Goal: Find specific page/section: Find specific page/section

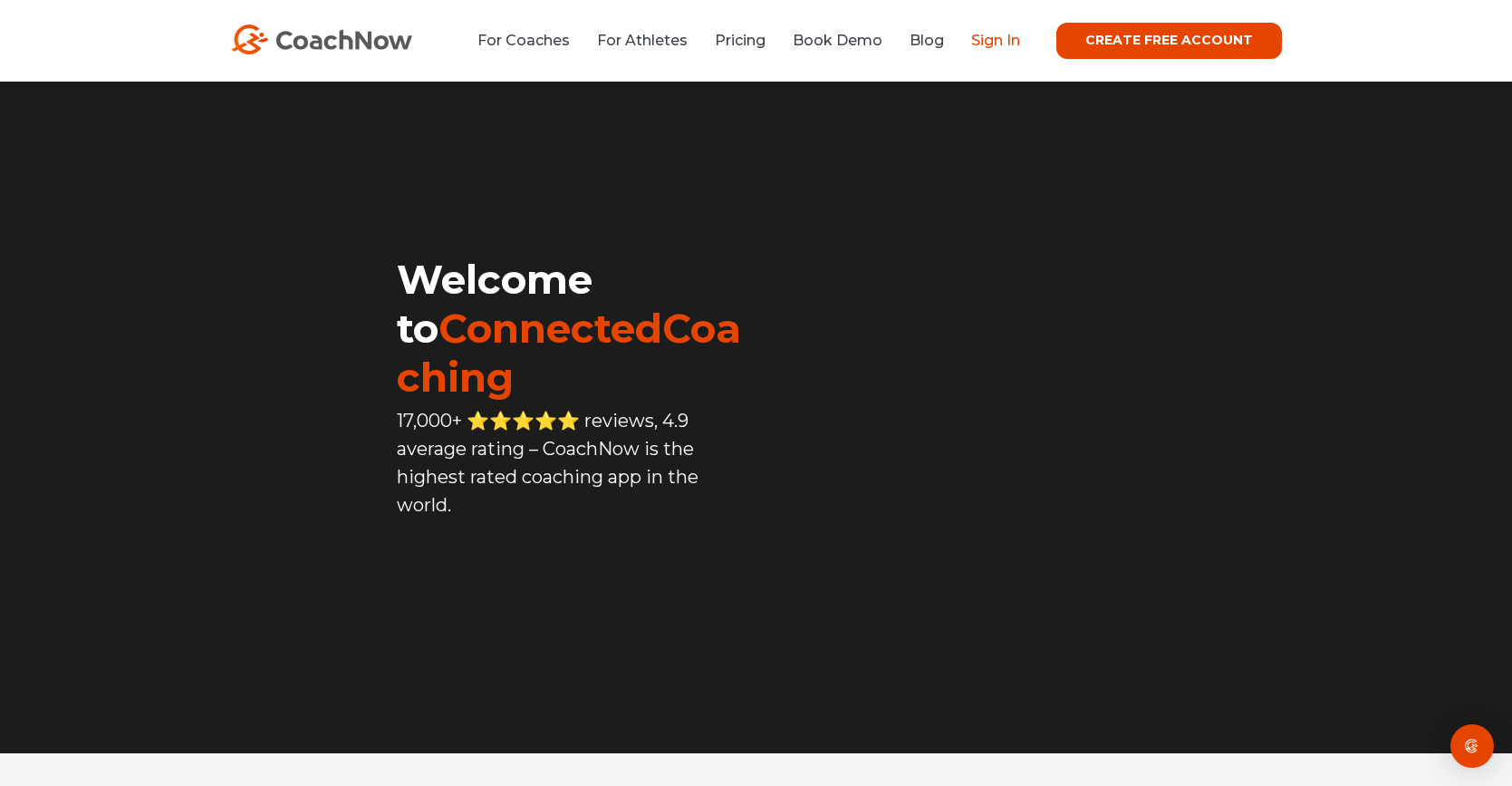
click at [994, 42] on link "Sign In" at bounding box center [996, 40] width 49 height 18
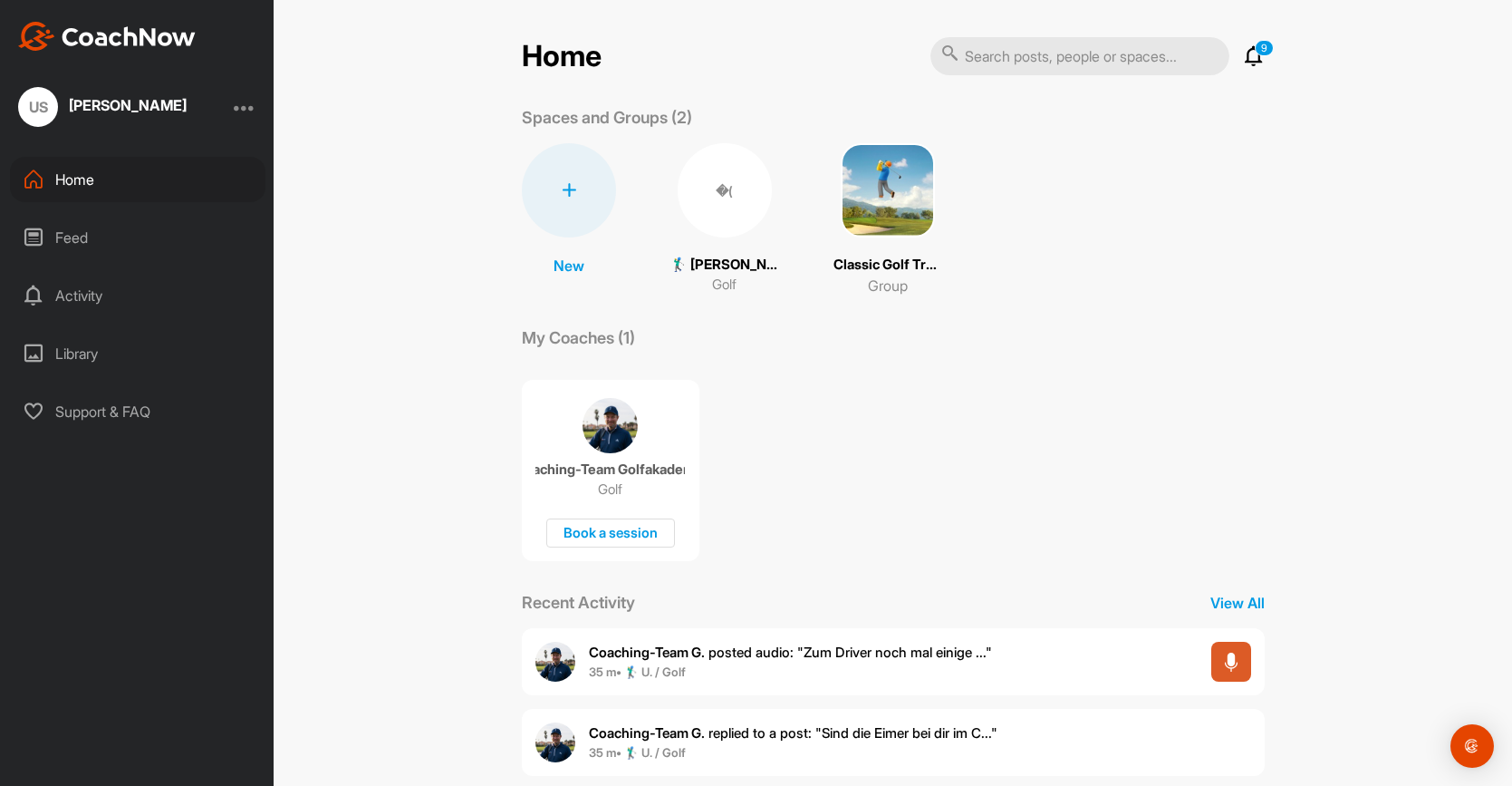
click at [715, 259] on p "🏌‍♂ Udo Scheid (35.7)" at bounding box center [725, 265] width 108 height 21
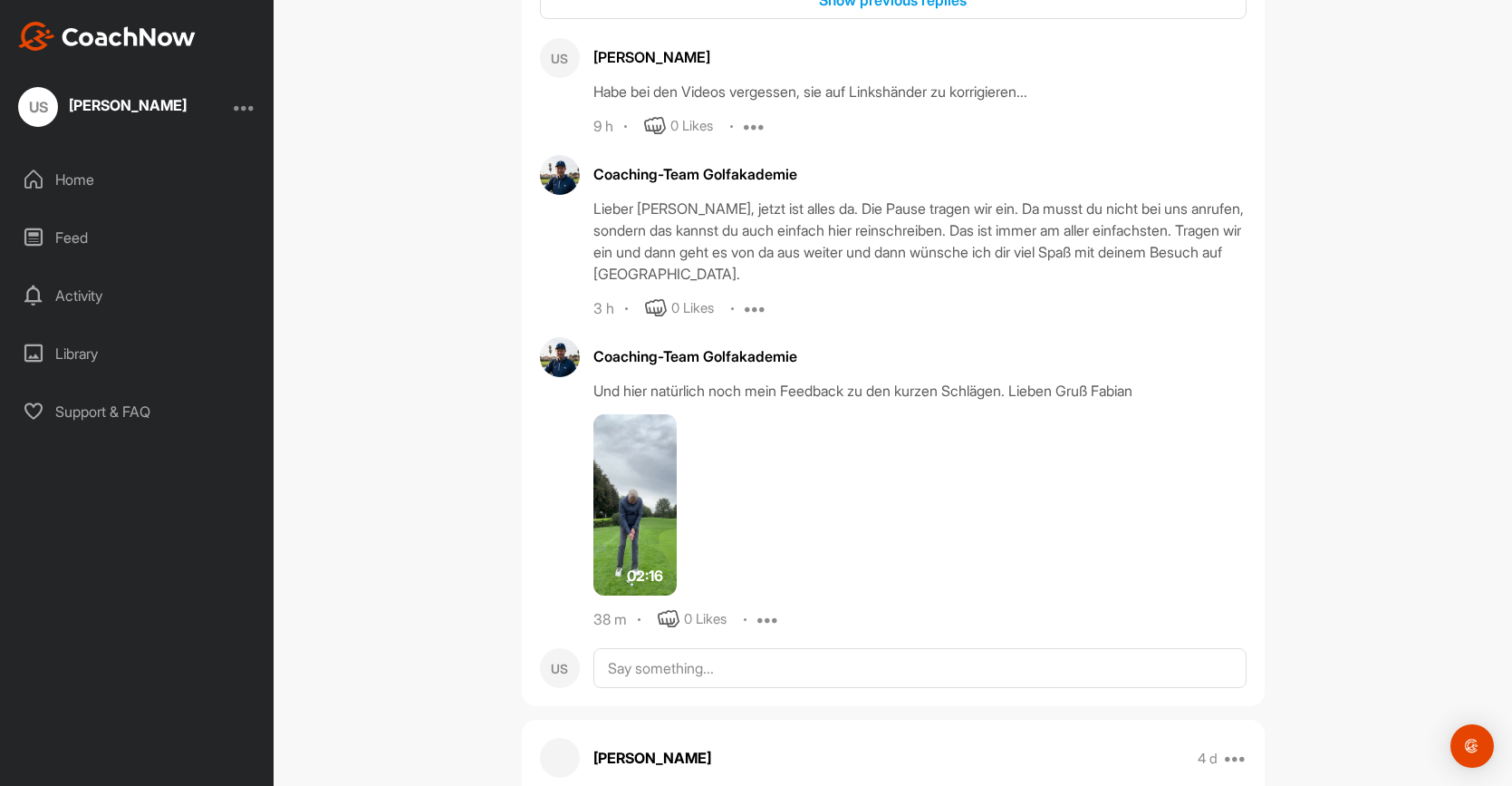
scroll to position [3000, 0]
click at [655, 491] on img at bounding box center [635, 503] width 83 height 181
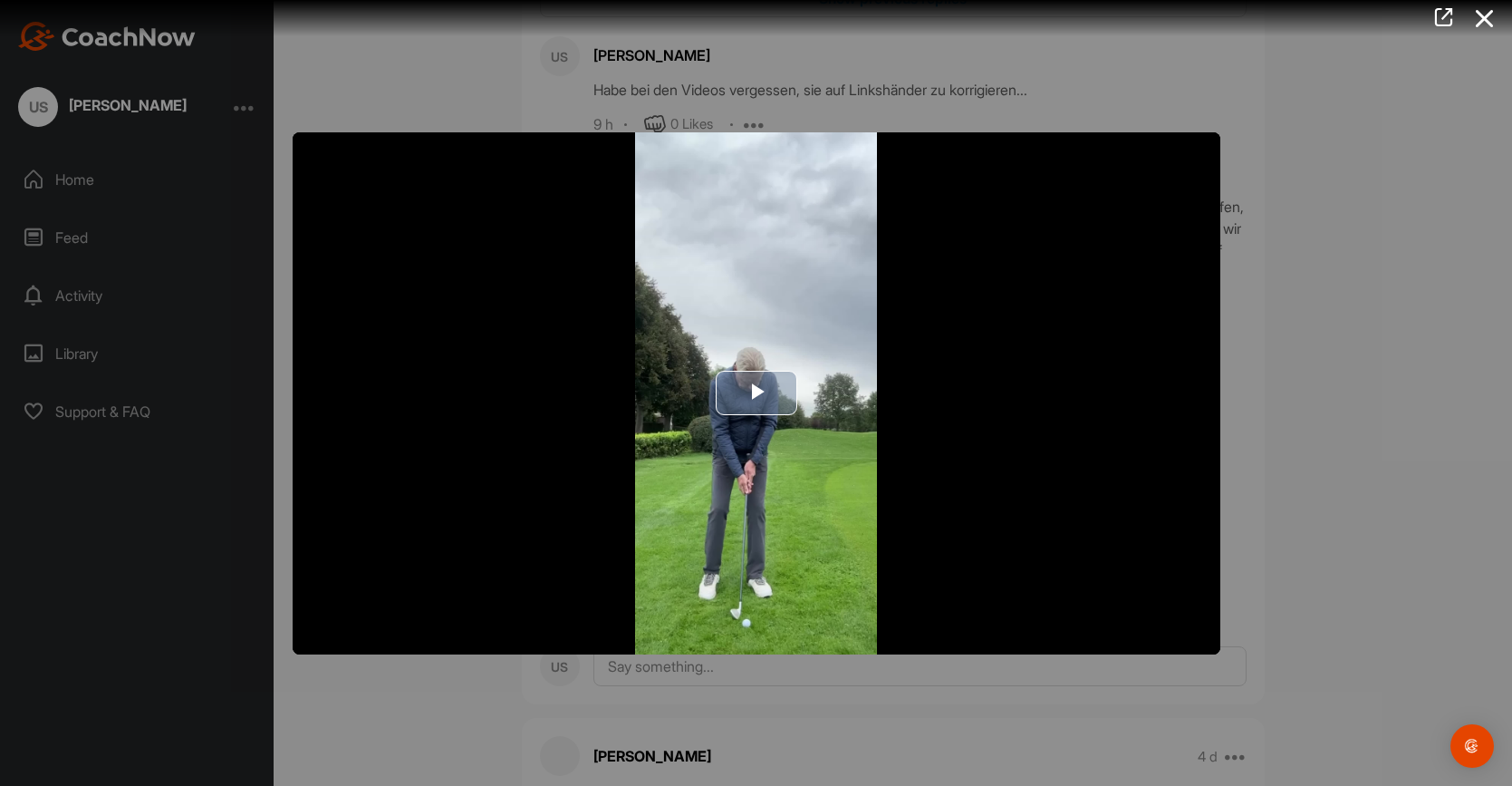
click at [757, 393] on span "Video Player" at bounding box center [757, 393] width 0 height 0
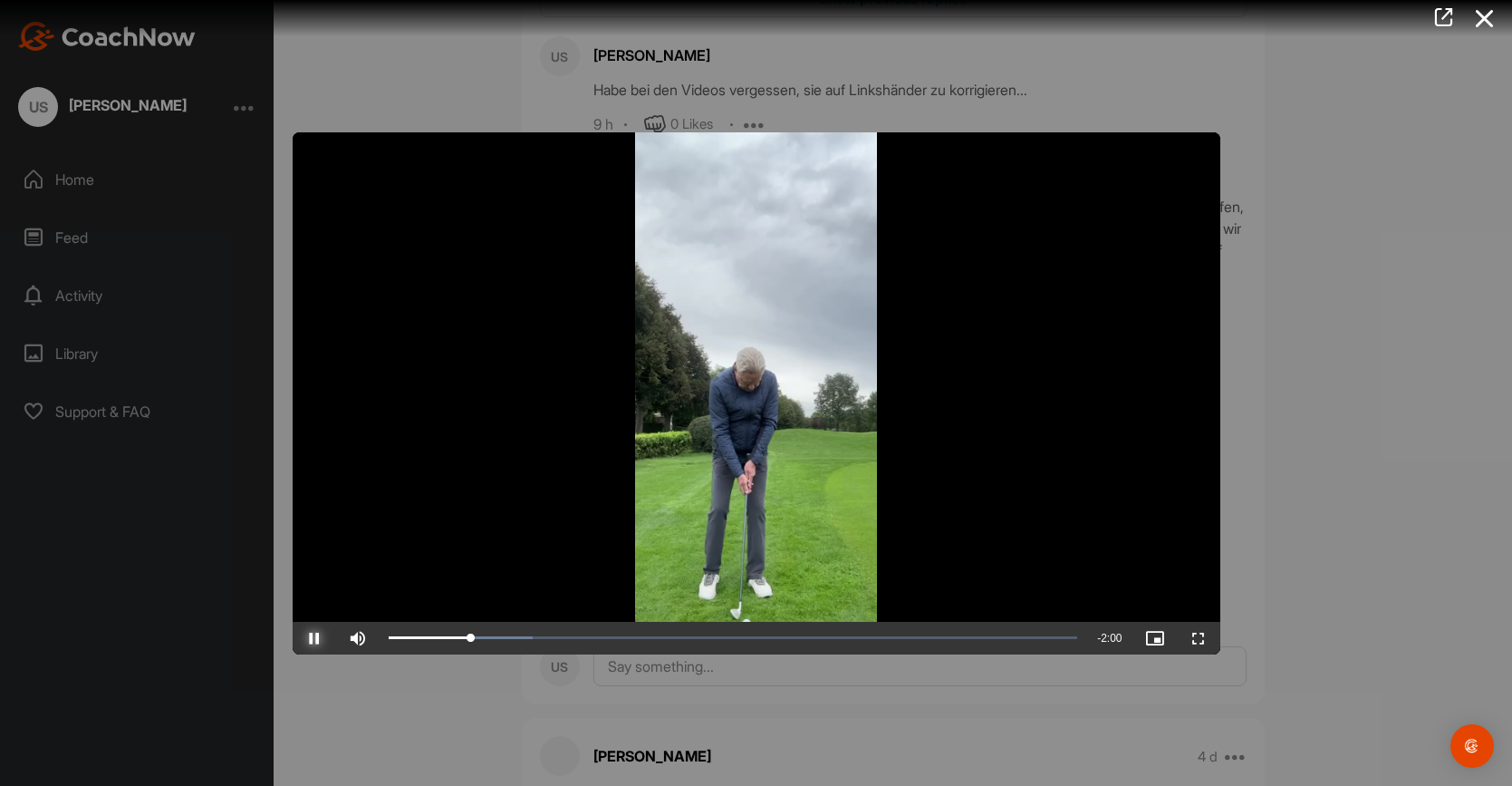
click at [315, 638] on span "Video Player" at bounding box center [314, 638] width 43 height 0
click at [313, 638] on span "Video Player" at bounding box center [314, 638] width 43 height 0
click at [1198, 638] on span "Video Player" at bounding box center [1198, 638] width 43 height 0
click at [1492, 16] on icon at bounding box center [1484, 19] width 42 height 33
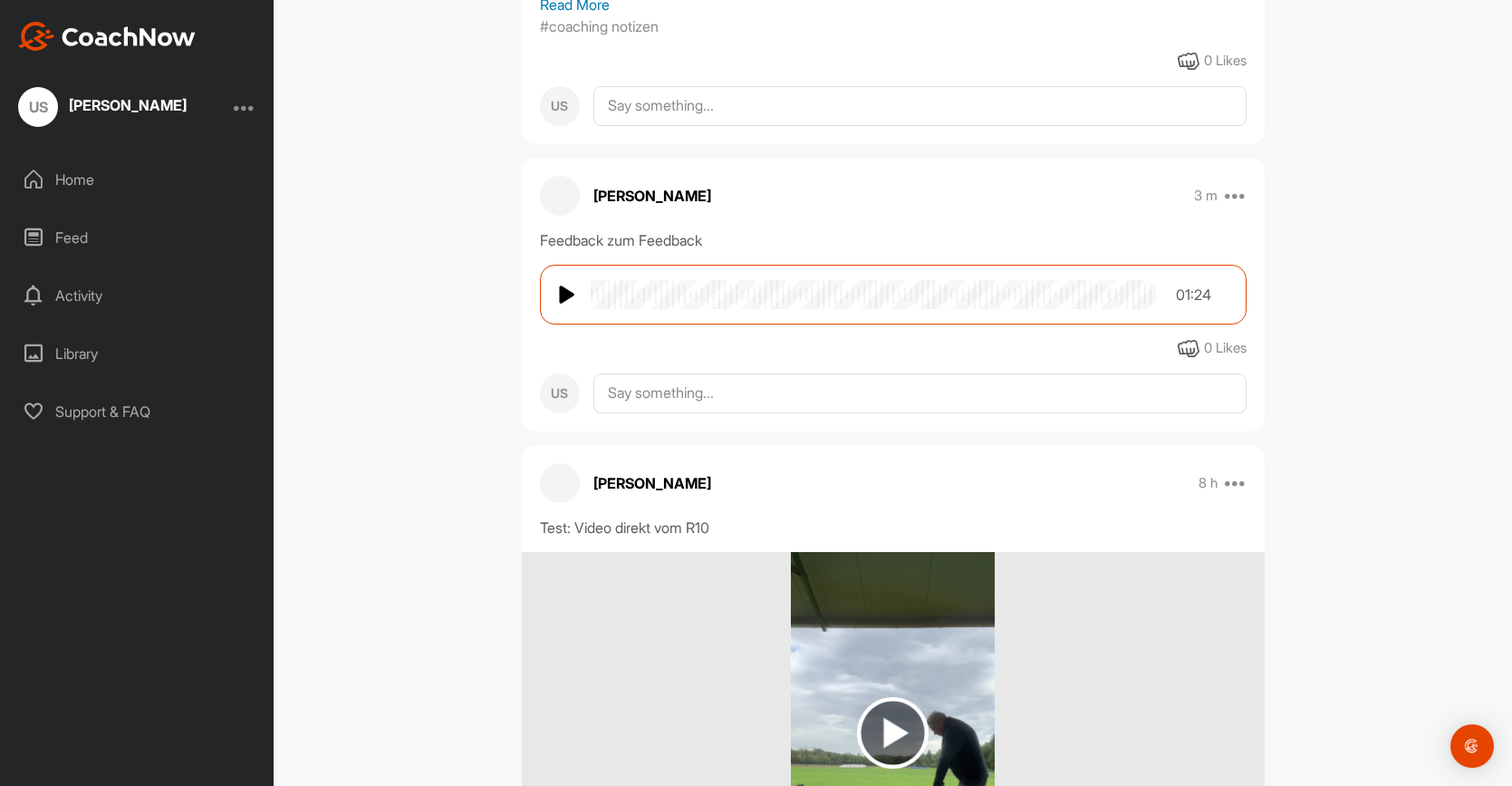
scroll to position [713, 0]
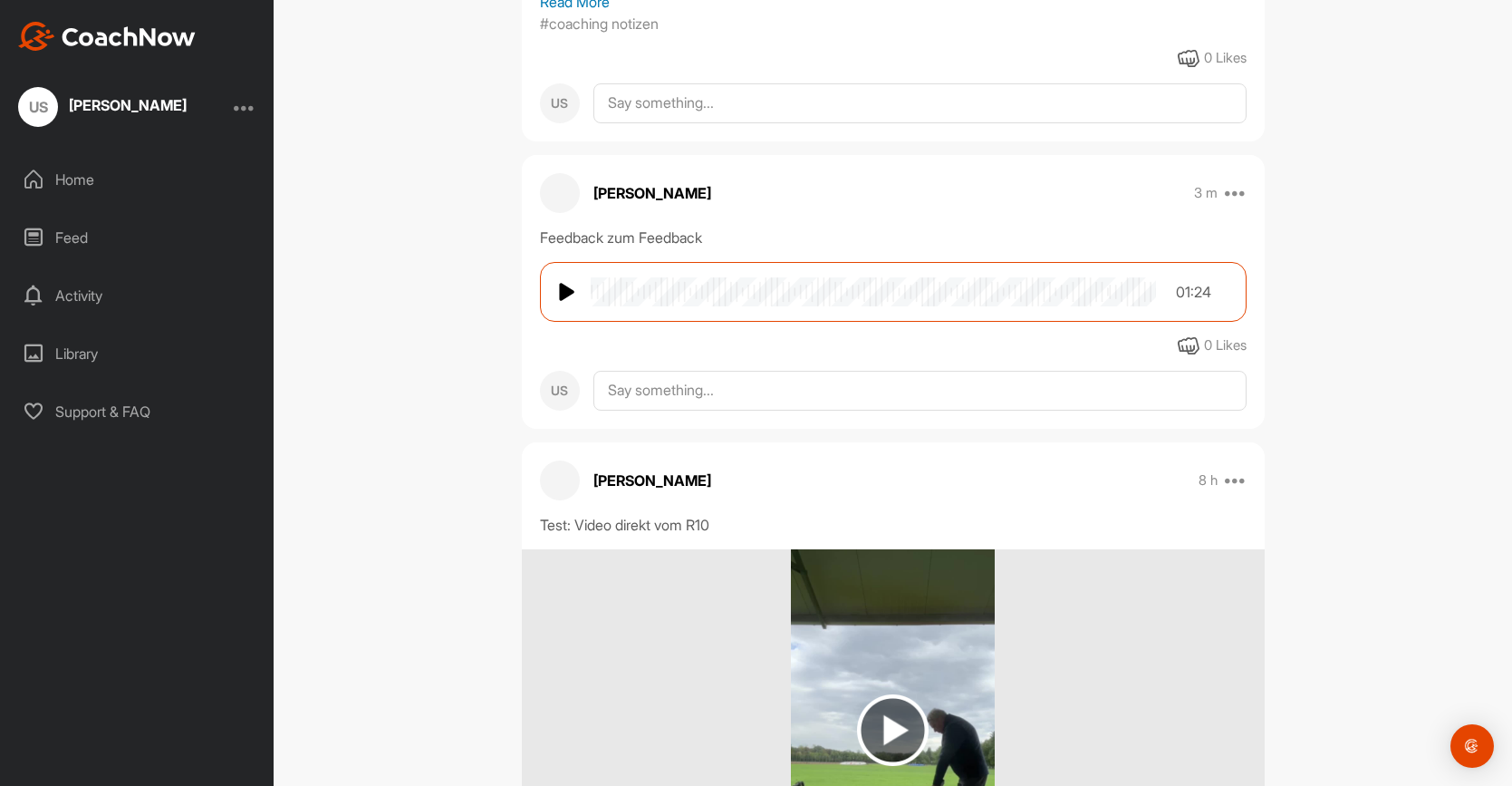
click at [563, 281] on img at bounding box center [568, 292] width 19 height 21
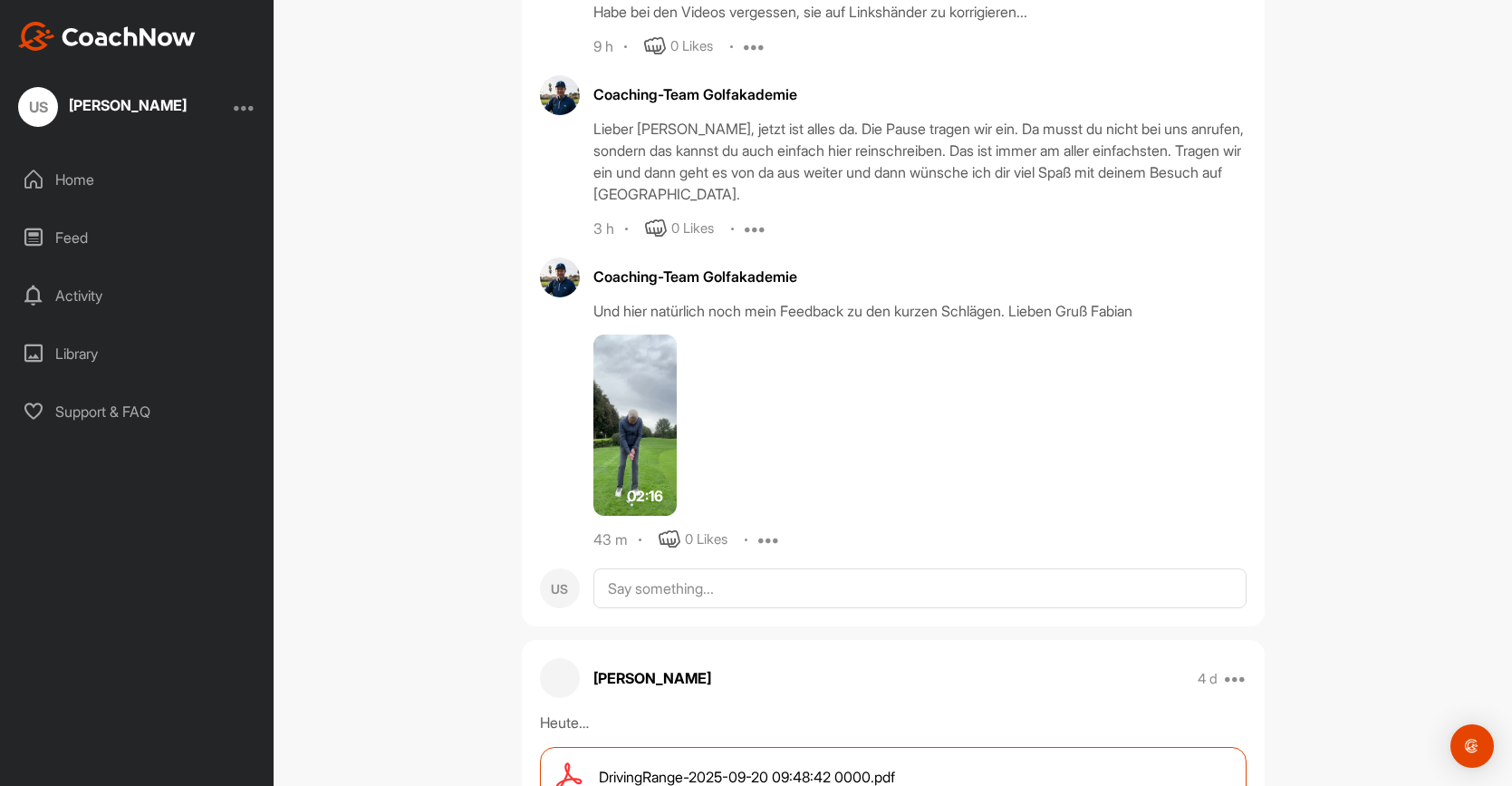
scroll to position [3067, 0]
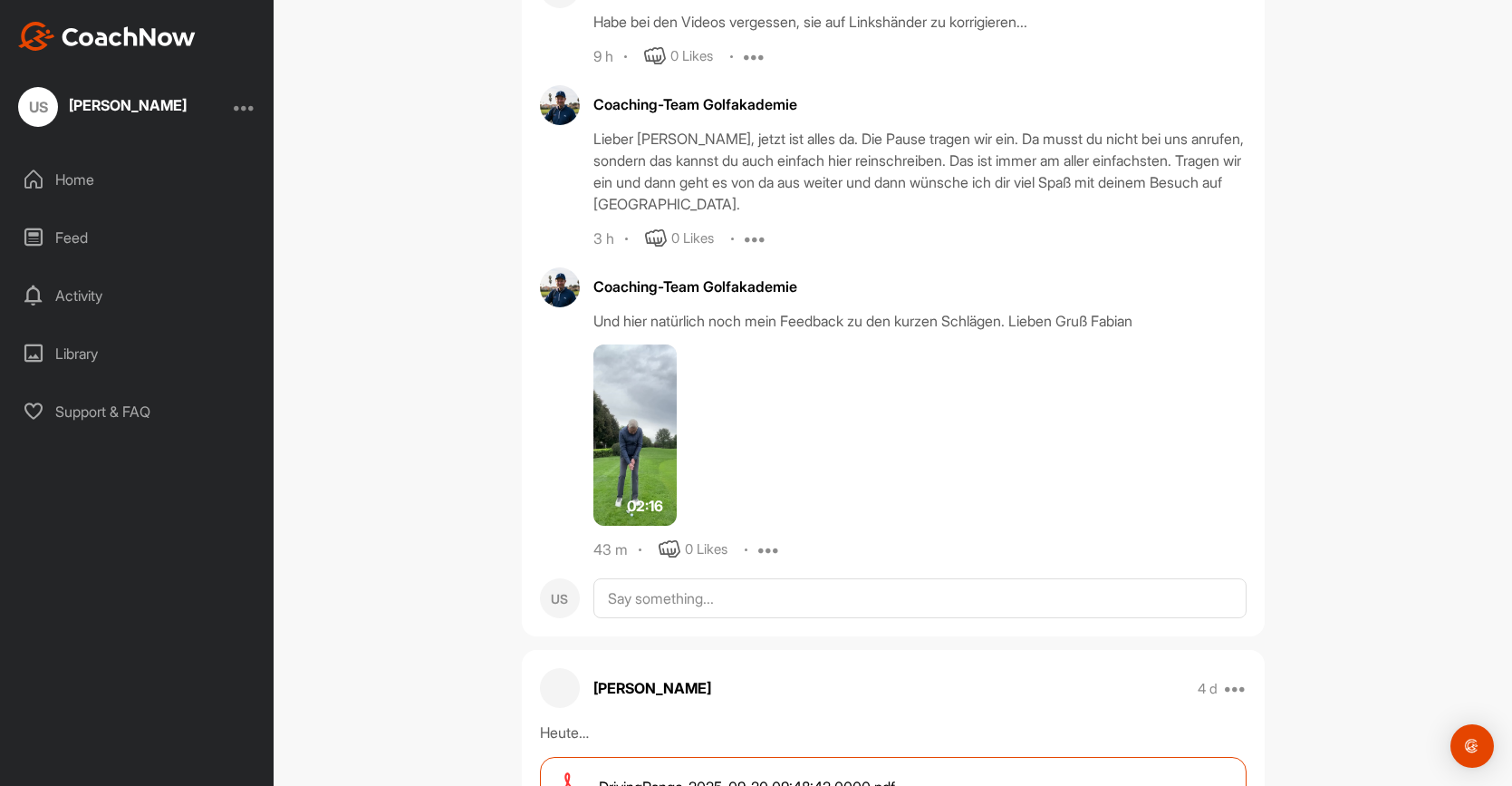
click at [626, 431] on img at bounding box center [635, 435] width 83 height 181
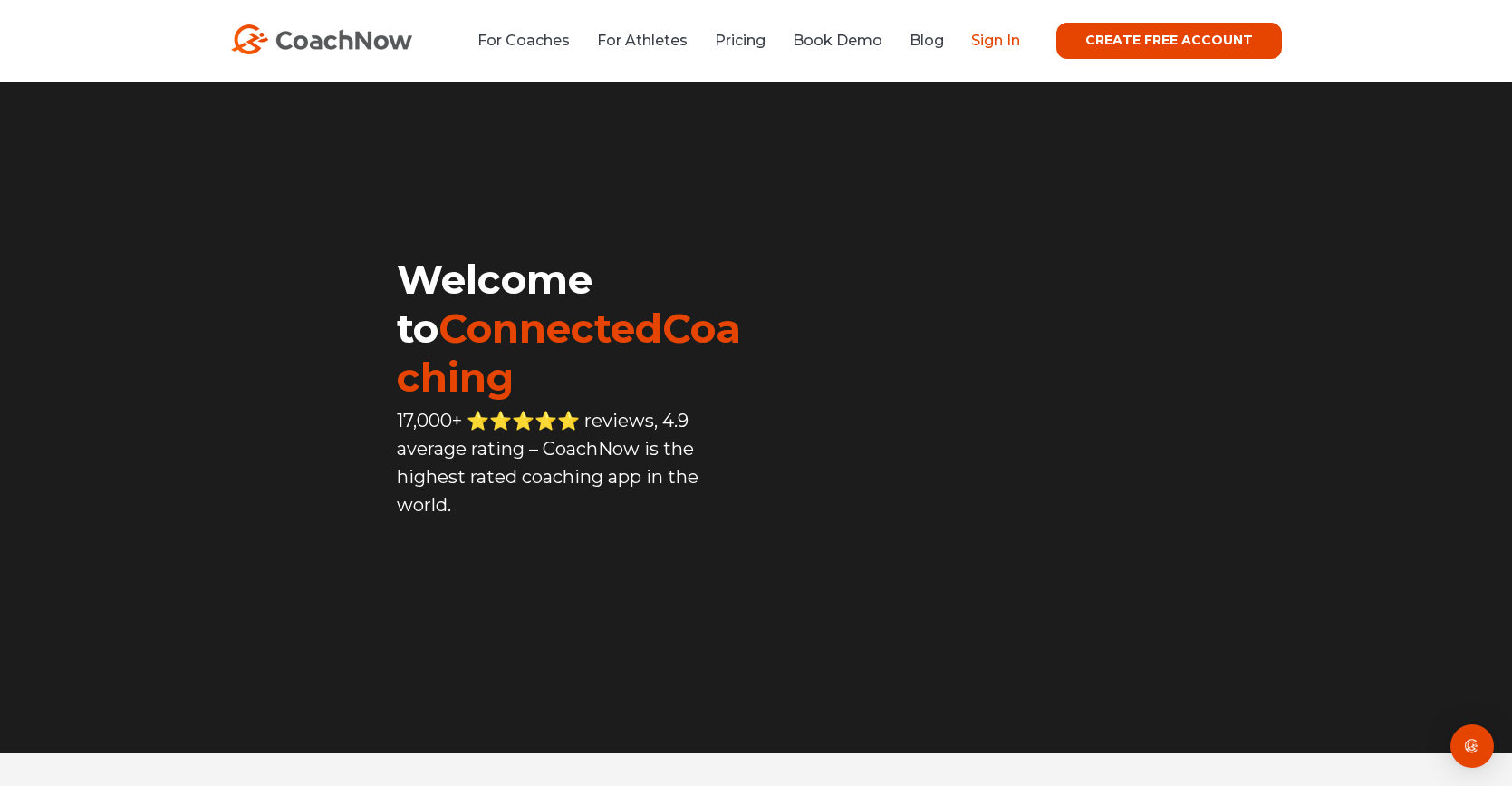
click at [996, 37] on link "Sign In" at bounding box center [996, 40] width 49 height 18
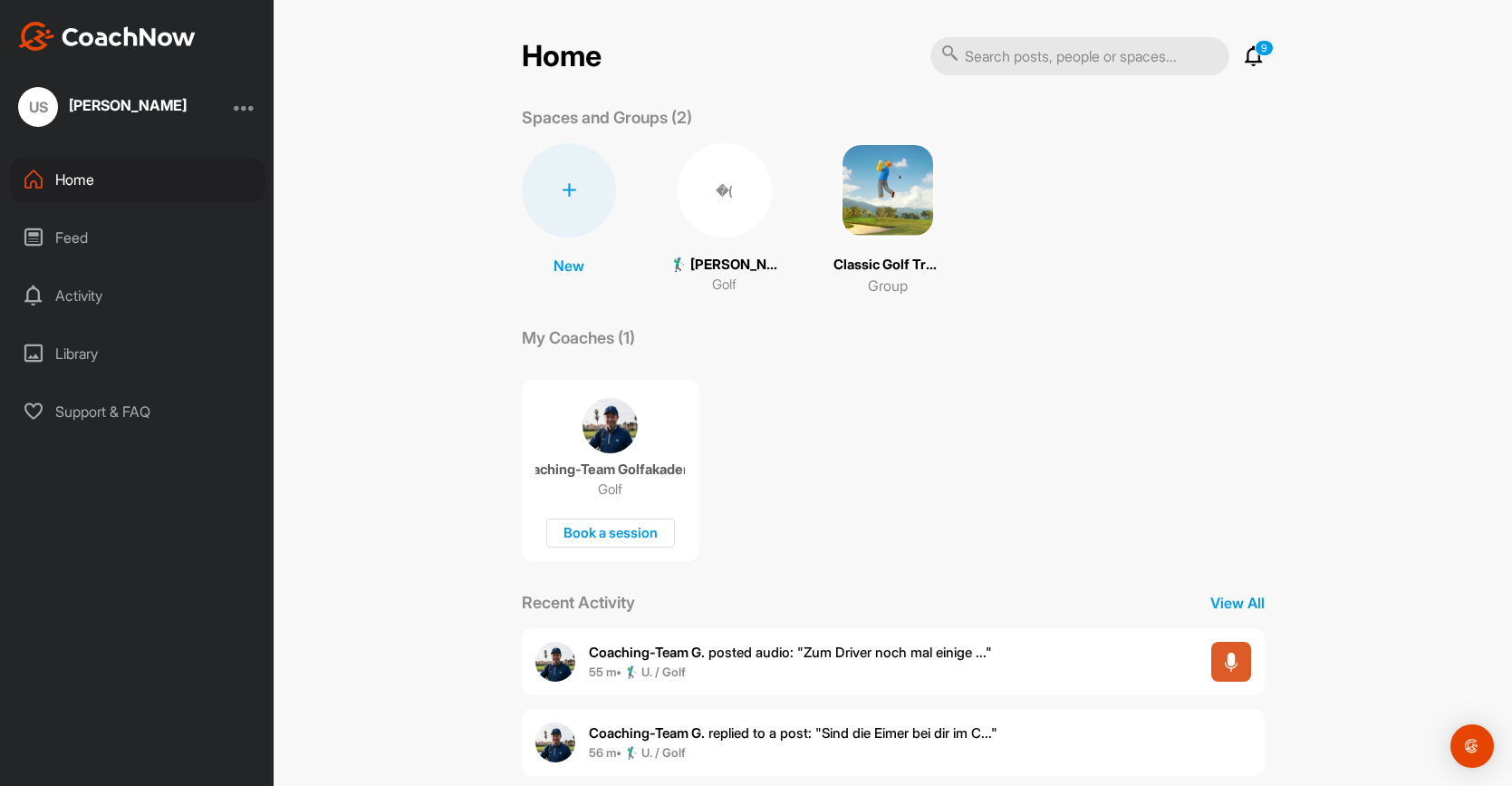
click at [713, 265] on p "🏌‍♂ Udo Scheid (35.7)" at bounding box center [725, 265] width 108 height 21
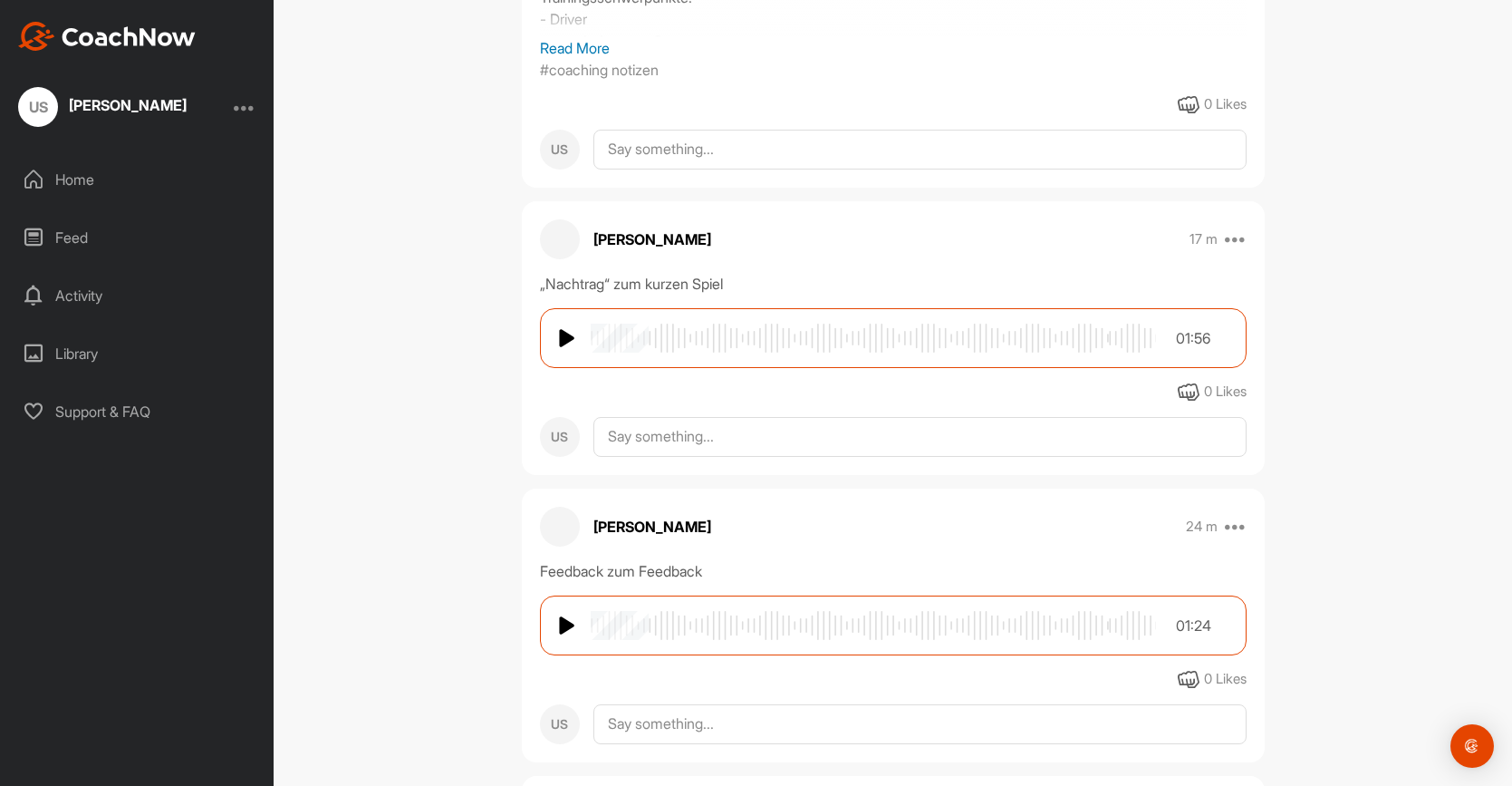
scroll to position [637, 0]
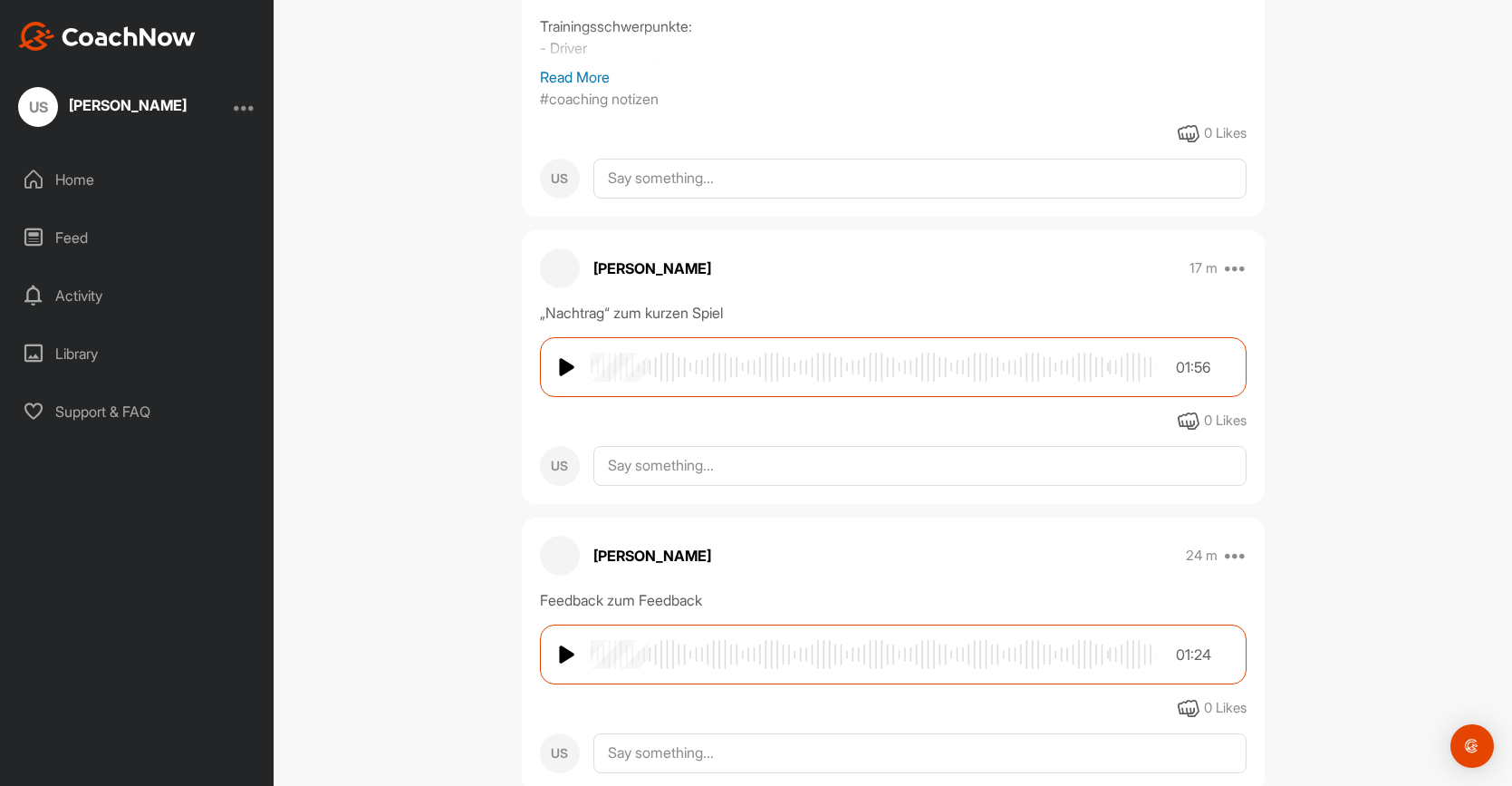
click at [568, 356] on img at bounding box center [568, 367] width 19 height 21
click at [568, 643] on img at bounding box center [568, 654] width 19 height 21
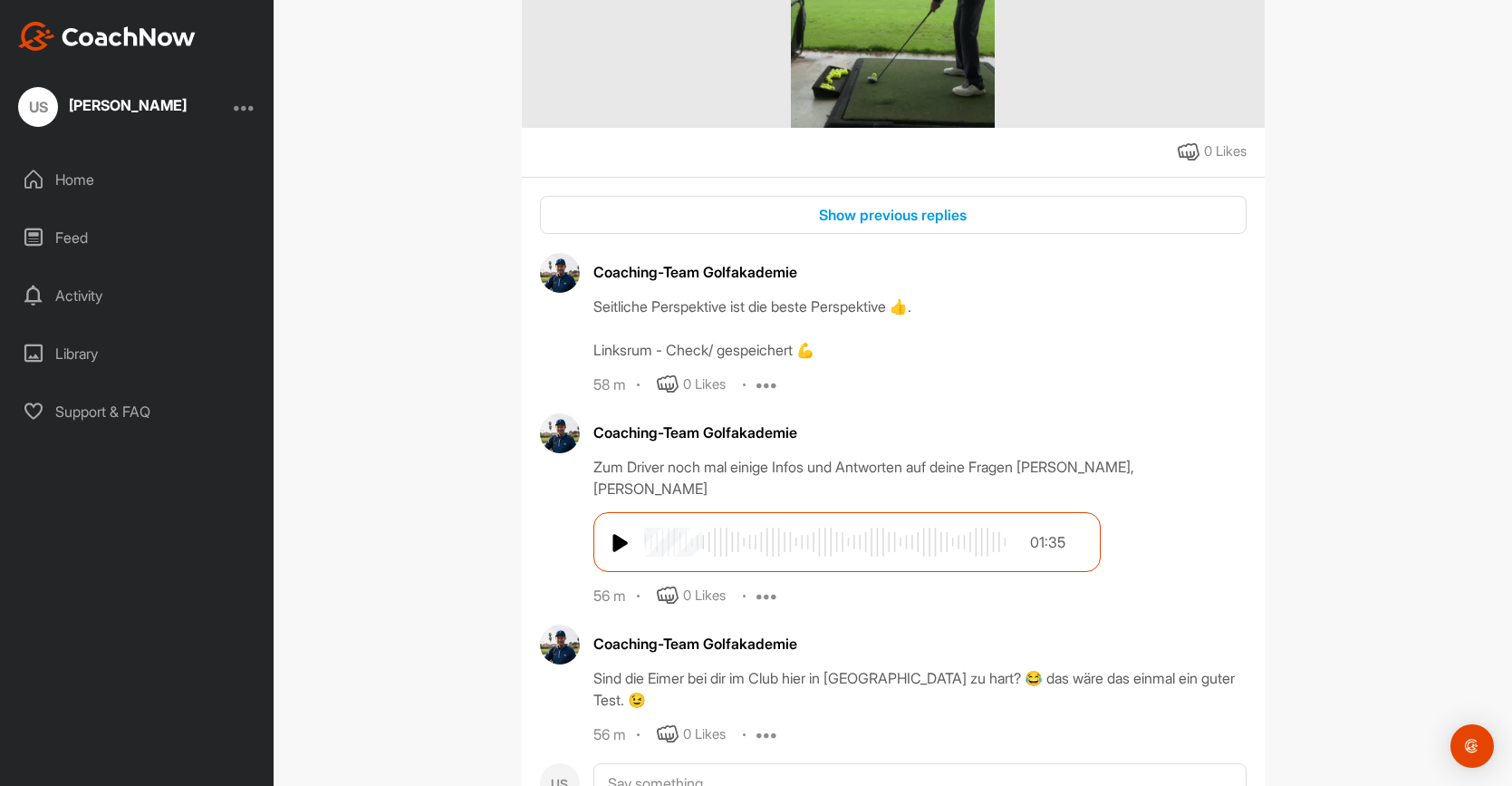
scroll to position [1791, 0]
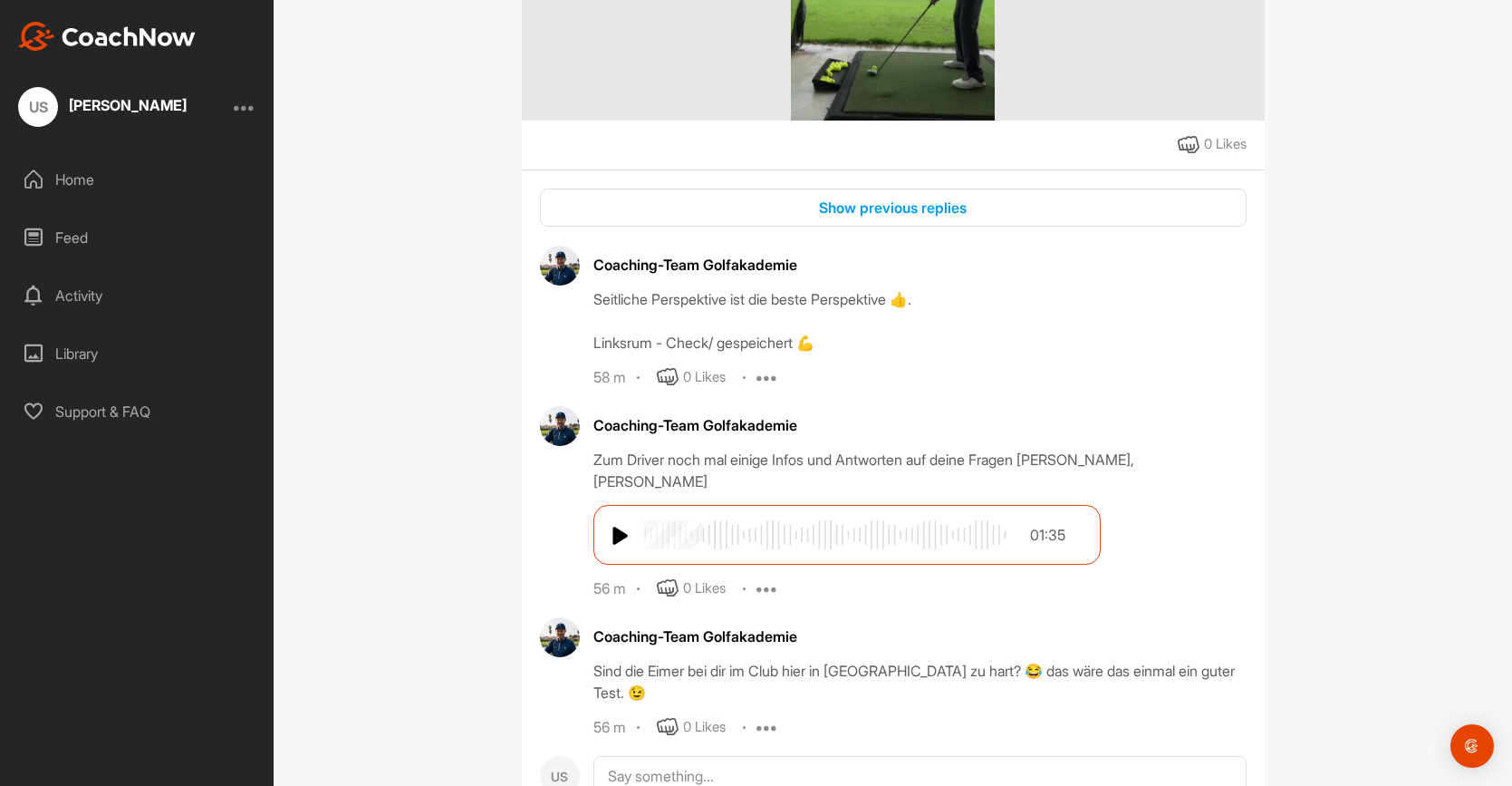
click at [626, 525] on img at bounding box center [622, 535] width 19 height 21
